Goal: Navigation & Orientation: Find specific page/section

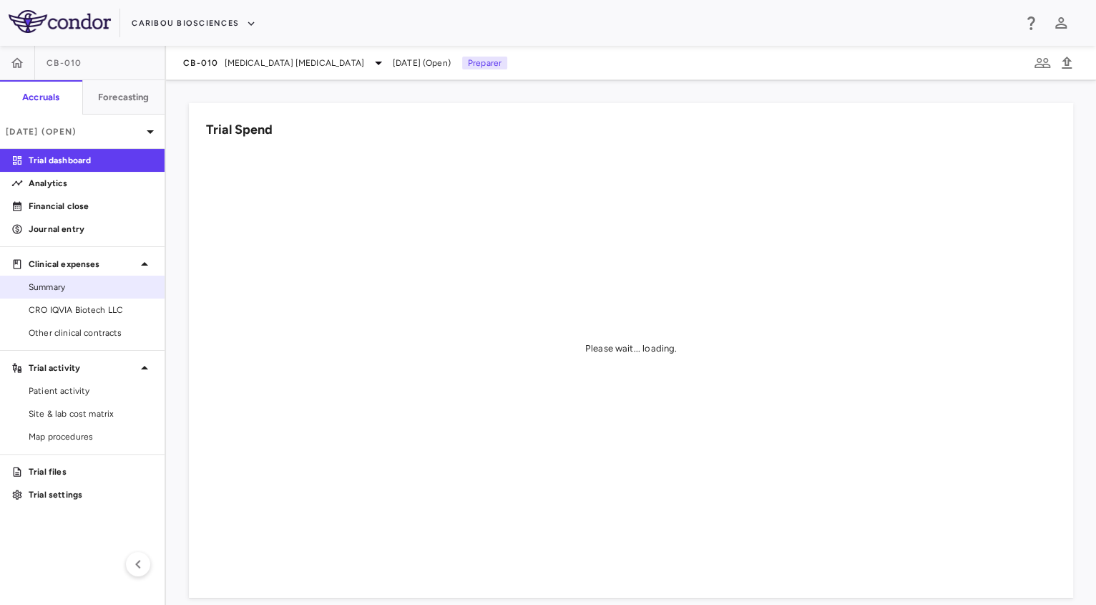
click at [58, 293] on link "Summary" at bounding box center [82, 286] width 165 height 21
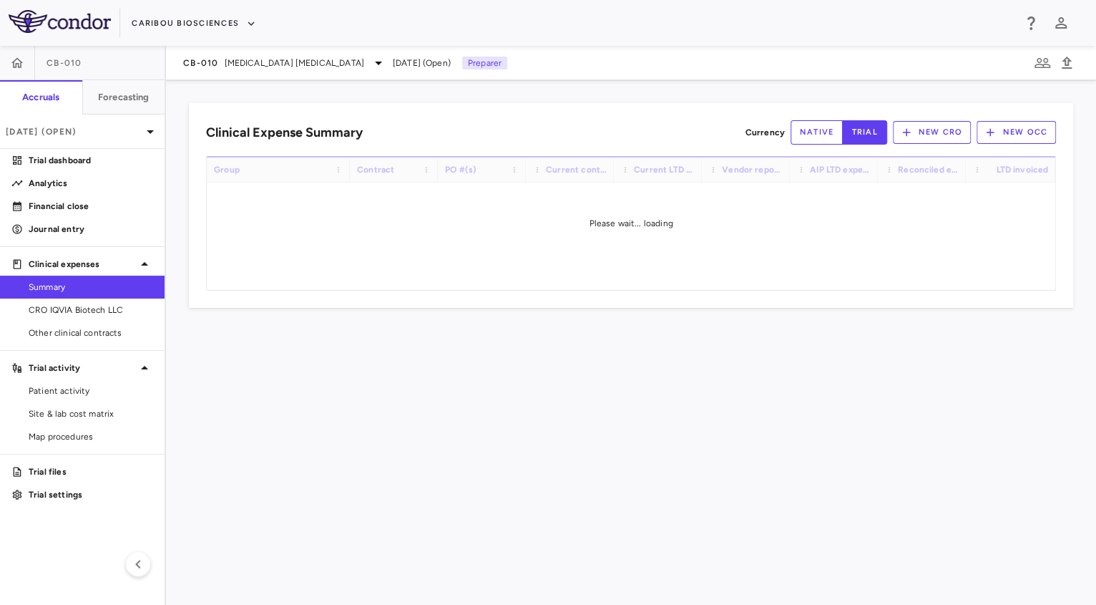
click at [238, 72] on div "CB-010 [MEDICAL_DATA] [MEDICAL_DATA] [DATE] (Open) Preparer" at bounding box center [631, 63] width 930 height 34
click at [265, 59] on span "[MEDICAL_DATA] [MEDICAL_DATA]" at bounding box center [295, 63] width 140 height 13
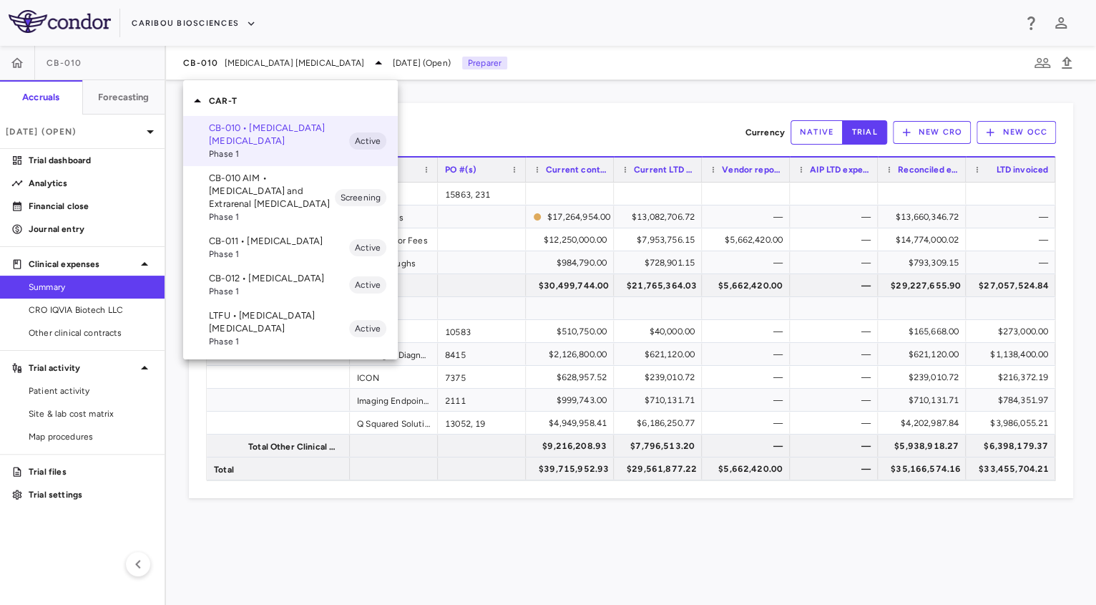
click at [237, 245] on p "CB-011 • [MEDICAL_DATA]" at bounding box center [279, 241] width 140 height 13
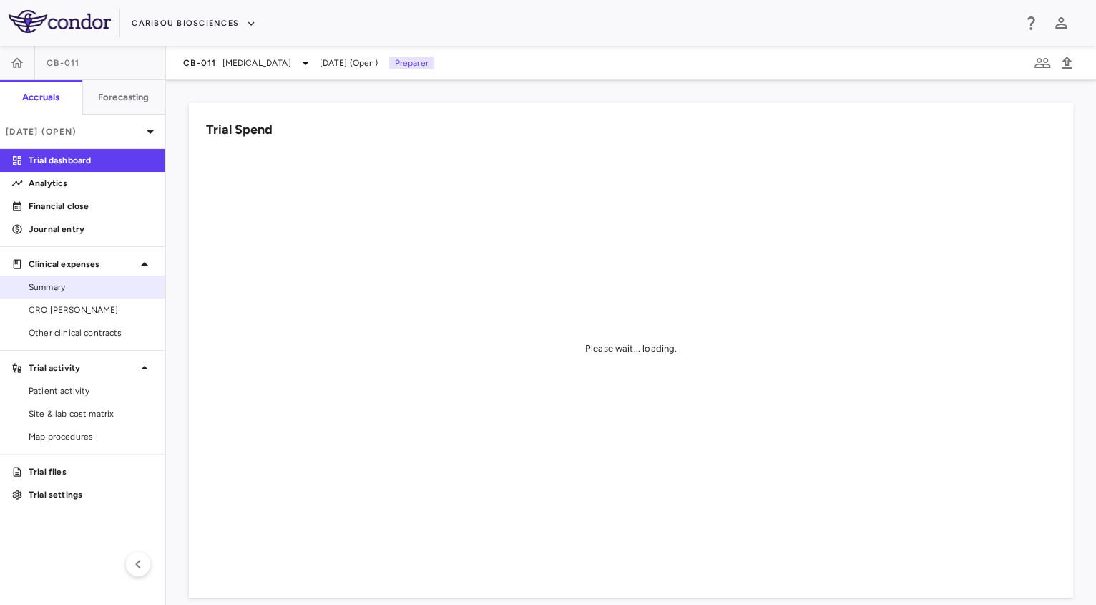
click at [62, 292] on span "Summary" at bounding box center [91, 287] width 125 height 13
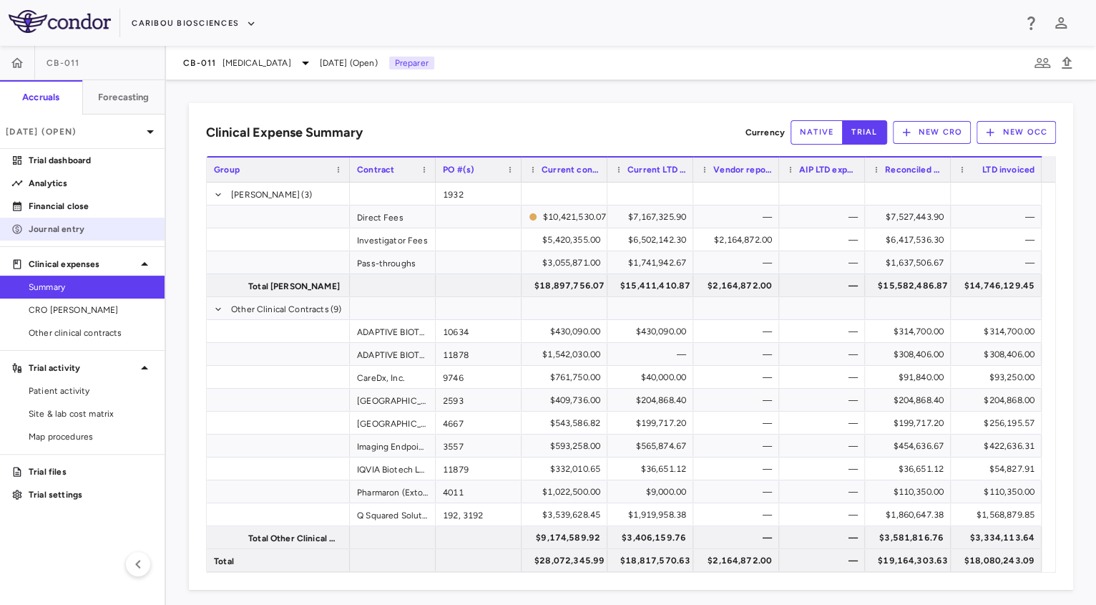
click at [57, 219] on link "Journal entry" at bounding box center [82, 228] width 165 height 21
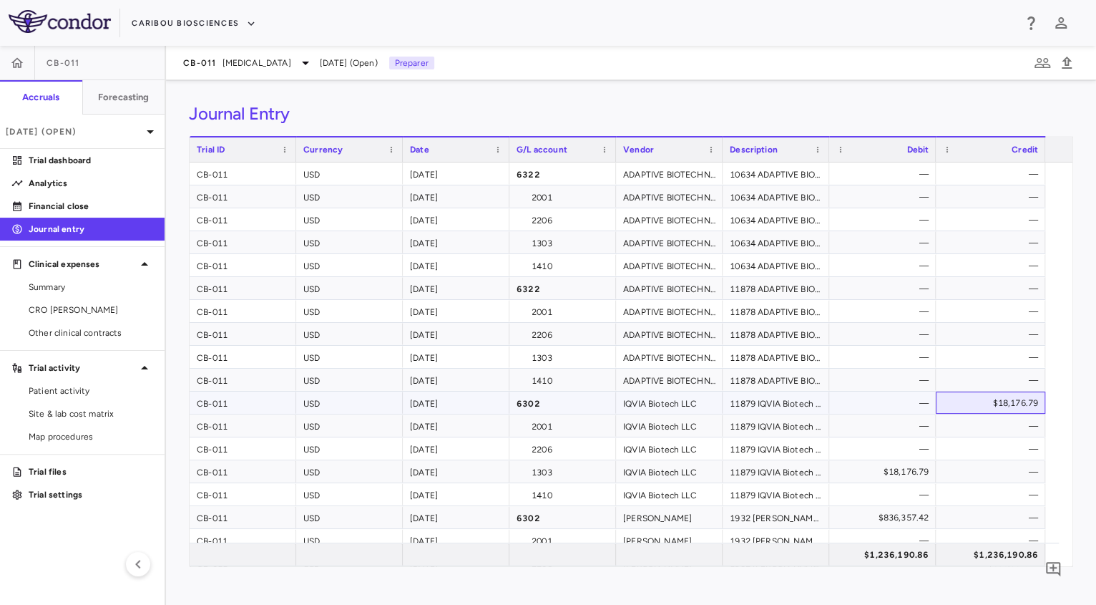
click at [1004, 399] on div "$18,176.79" at bounding box center [993, 402] width 89 height 23
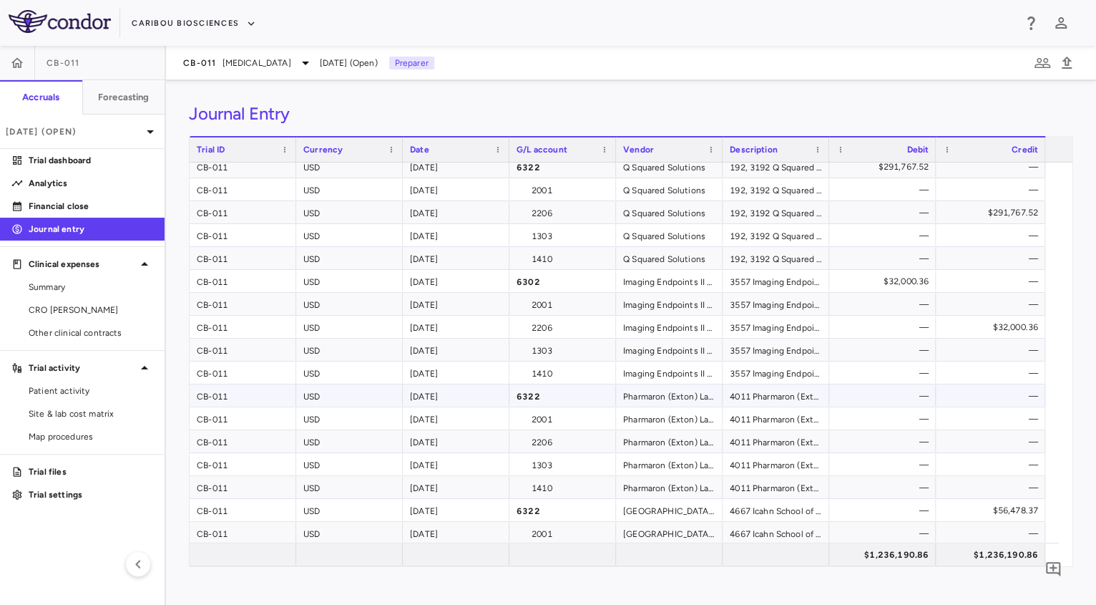
scroll to position [611, 0]
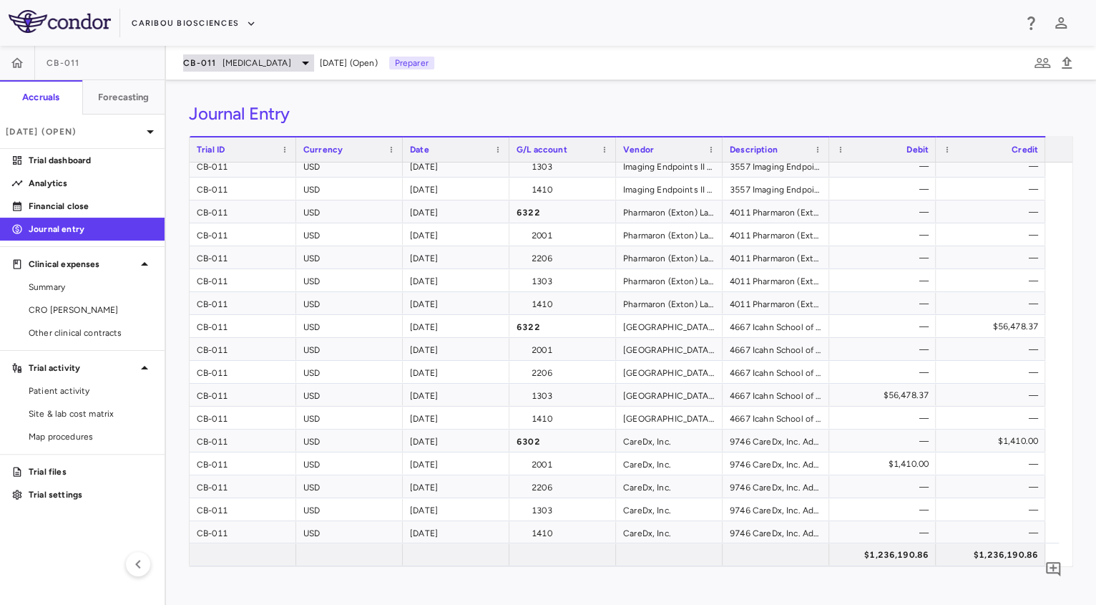
click at [278, 54] on div "CB-011 [MEDICAL_DATA]" at bounding box center [248, 62] width 131 height 17
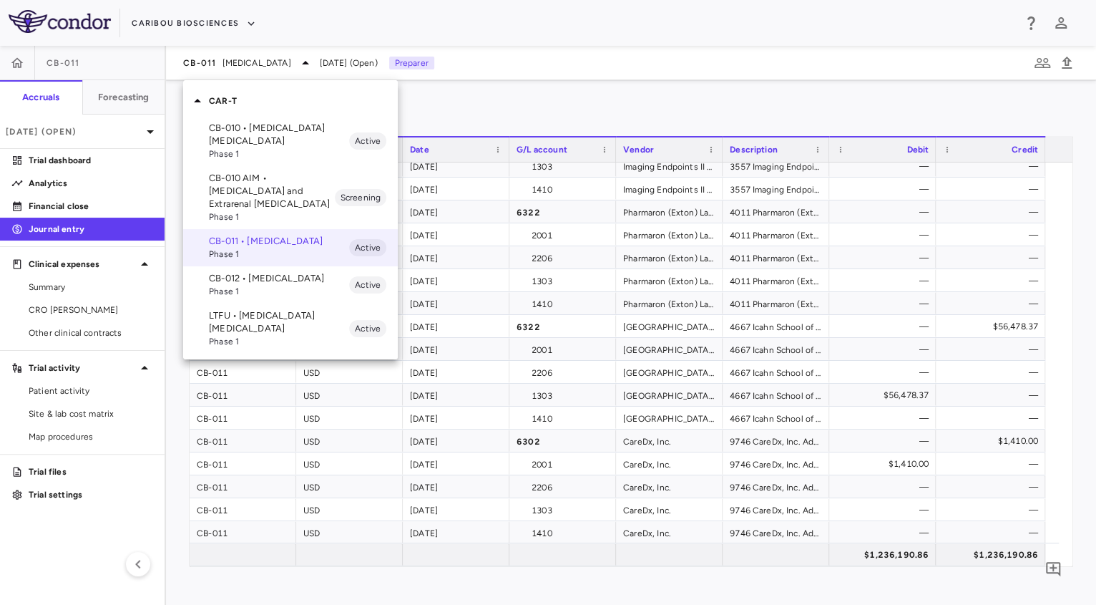
click at [256, 285] on p "CB-012 • [MEDICAL_DATA]" at bounding box center [279, 278] width 140 height 13
